Goal: Information Seeking & Learning: Learn about a topic

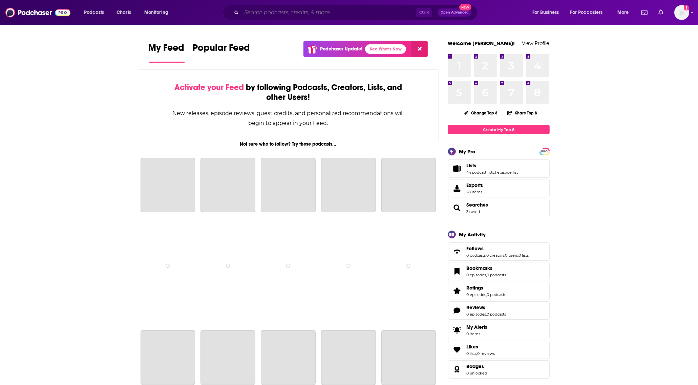
click at [263, 14] on input "Search podcasts, credits, & more..." at bounding box center [329, 12] width 175 height 11
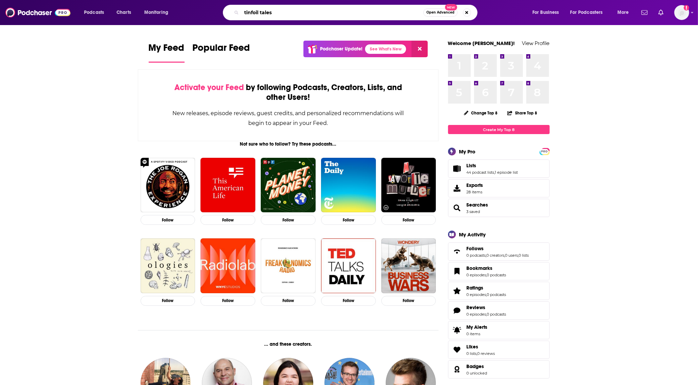
type input "tinfoil tales"
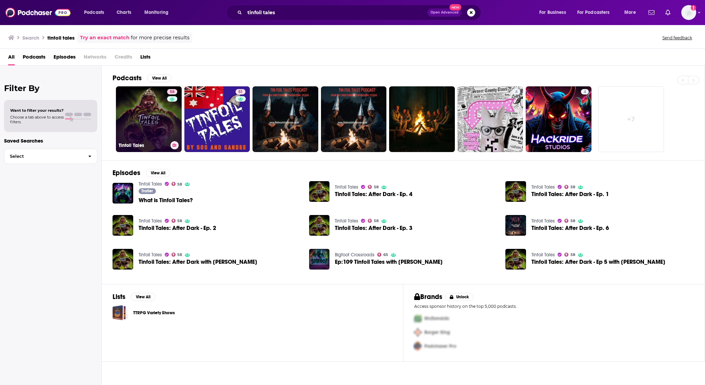
click at [148, 122] on link "58 Tinfoil Tales" at bounding box center [149, 119] width 66 height 66
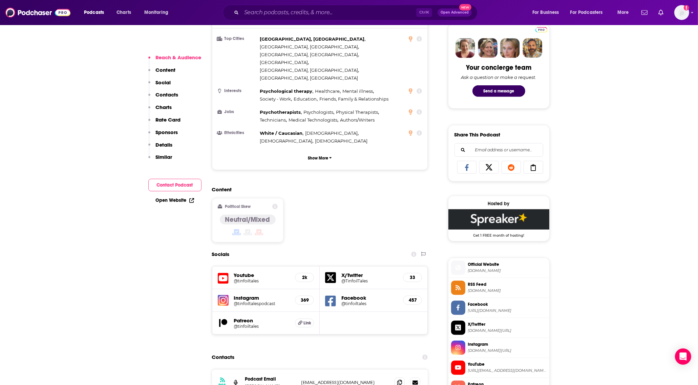
scroll to position [85, 0]
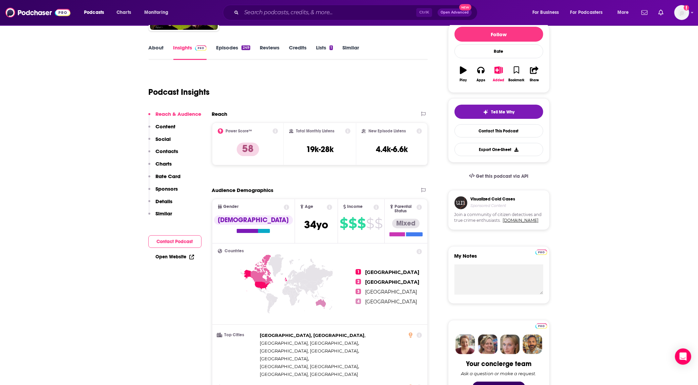
click at [222, 51] on link "Episodes 249" at bounding box center [233, 52] width 34 height 16
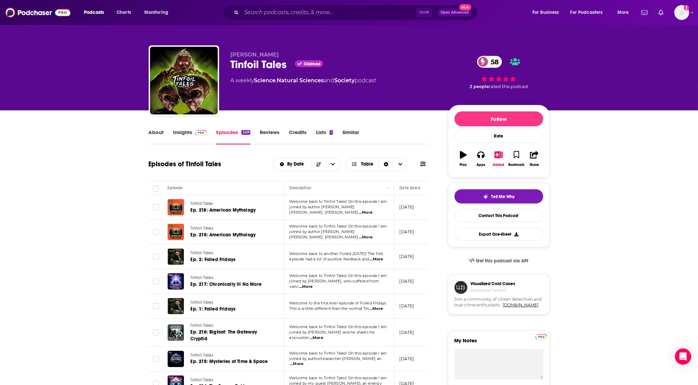
click at [188, 137] on link "Insights" at bounding box center [190, 137] width 34 height 16
